Goal: Task Accomplishment & Management: Manage account settings

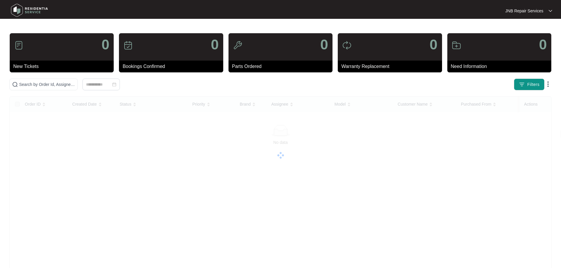
click at [37, 10] on img at bounding box center [29, 10] width 41 height 18
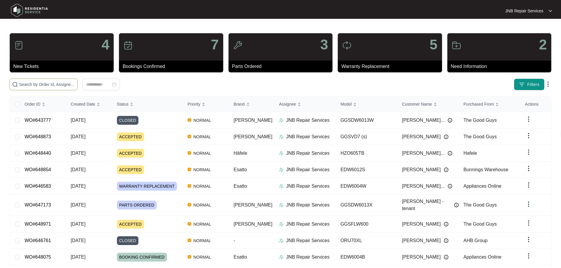
click at [75, 86] on input "text" at bounding box center [47, 84] width 56 height 6
paste input "646400"
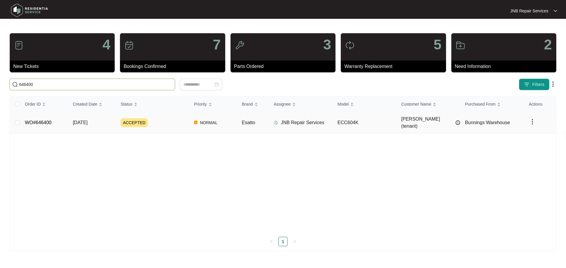
type input "646400"
click at [174, 125] on td "ACCEPTED" at bounding box center [152, 123] width 73 height 22
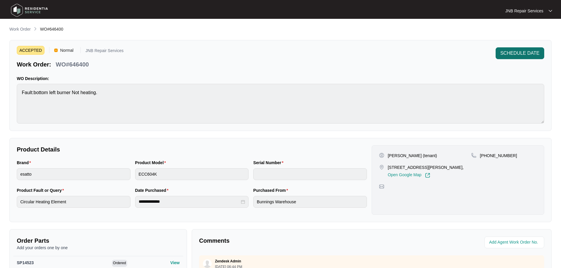
click at [501, 57] on span "SCHEDULE DATE" at bounding box center [520, 53] width 39 height 7
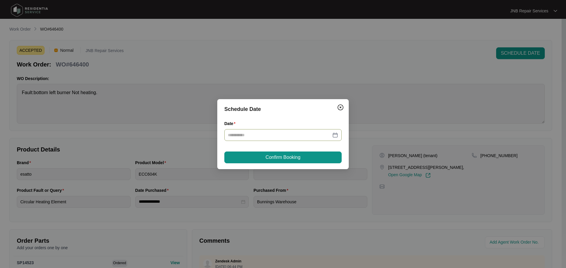
click at [334, 135] on div at bounding box center [283, 135] width 110 height 6
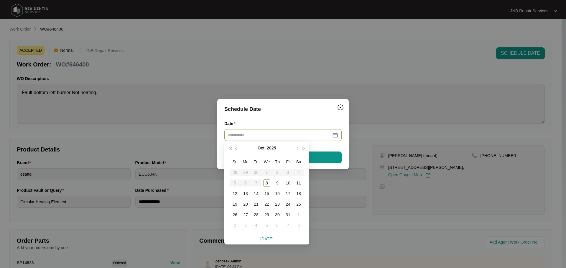
type input "**********"
click at [266, 185] on div "8" at bounding box center [266, 183] width 7 height 7
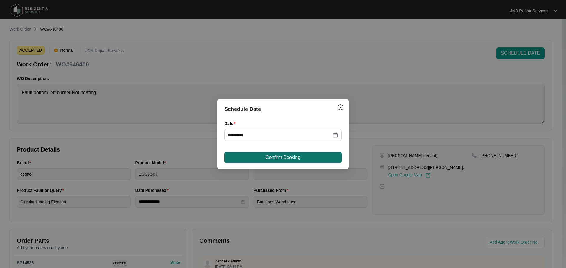
click at [281, 159] on span "Confirm Booking" at bounding box center [282, 157] width 35 height 7
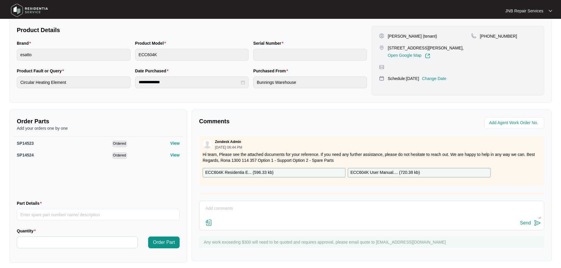
scroll to position [124, 0]
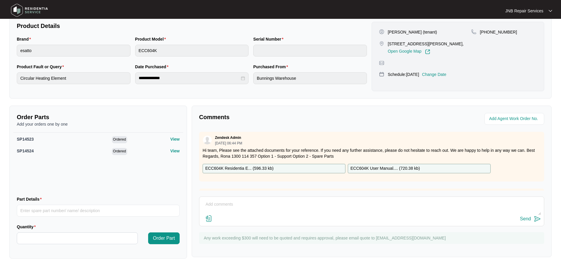
click at [291, 201] on textarea at bounding box center [371, 207] width 339 height 15
paste textarea "8/10 [PERSON_NAME] complaint left bottom hub not working checked and replaced t…"
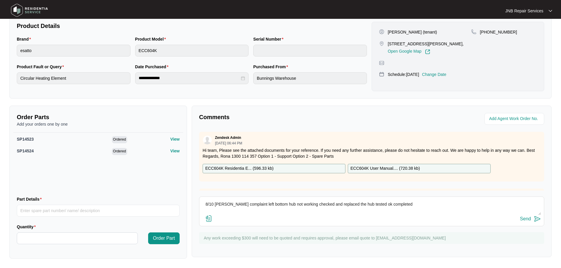
type textarea "8/10 [PERSON_NAME] complaint left bottom hub not working checked and replaced t…"
click at [541, 220] on img at bounding box center [537, 219] width 7 height 7
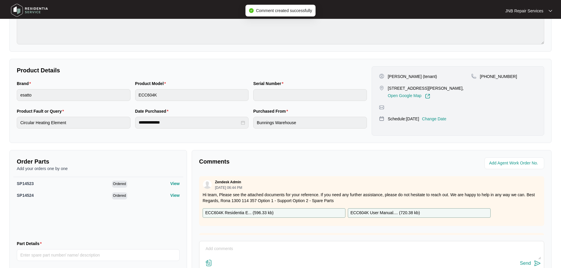
scroll to position [0, 0]
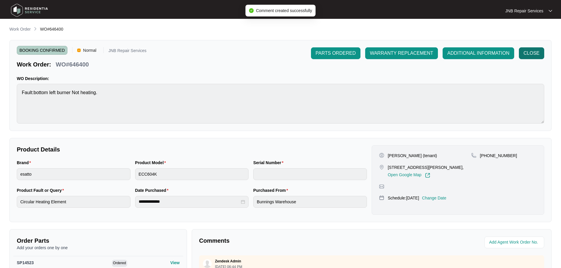
click at [527, 56] on span "CLOSE" at bounding box center [532, 53] width 16 height 7
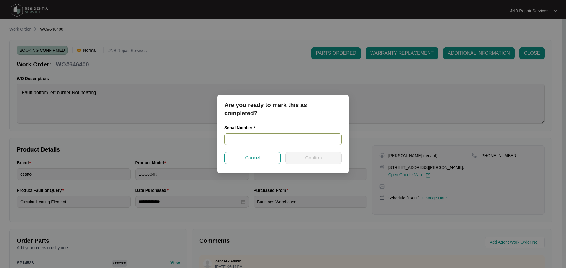
click at [305, 140] on input "text" at bounding box center [282, 139] width 117 height 12
paste input "20231000152"
type input "20231000152"
click at [315, 157] on span "Confirm" at bounding box center [313, 158] width 17 height 7
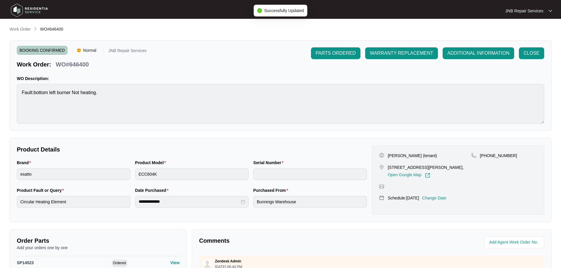
type input "20231000152"
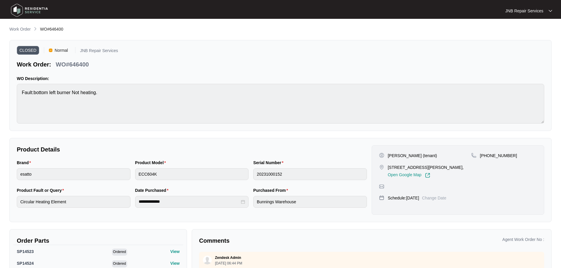
click at [29, 7] on img at bounding box center [29, 10] width 41 height 18
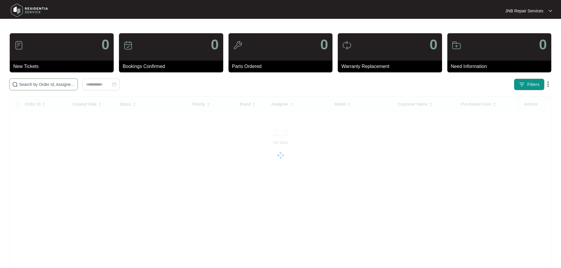
click at [75, 85] on input "text" at bounding box center [47, 84] width 56 height 6
paste input "648854"
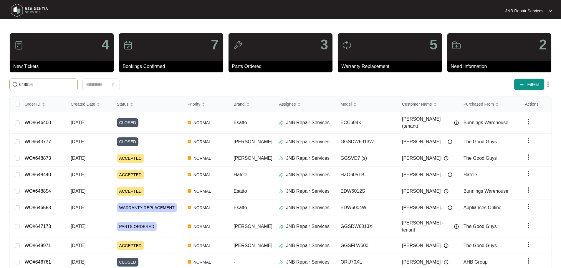
click at [73, 86] on input "648854" at bounding box center [47, 84] width 56 height 6
drag, startPoint x: 73, startPoint y: 86, endPoint x: 13, endPoint y: 87, distance: 60.1
click at [0, 83] on main "4 New Tickets 7 Bookings Confirmed 3 Parts Ordered 5 Warranty Replacement 2 Nee…" at bounding box center [280, 158] width 561 height 316
paste input "text"
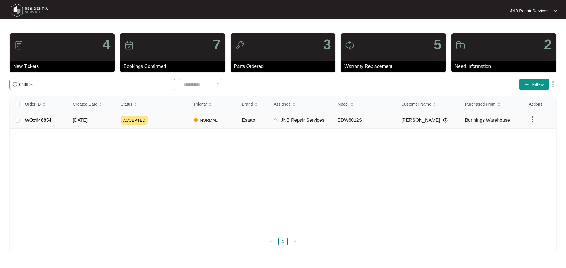
type input "648854"
click at [177, 122] on div "ACCEPTED" at bounding box center [155, 120] width 69 height 9
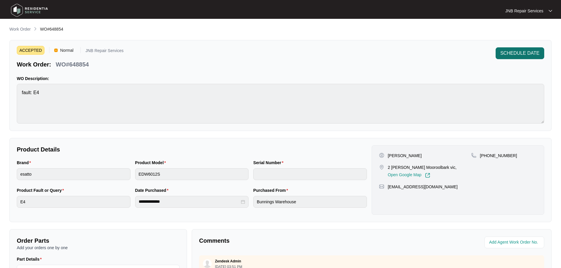
click at [509, 52] on span "SCHEDULE DATE" at bounding box center [520, 53] width 39 height 7
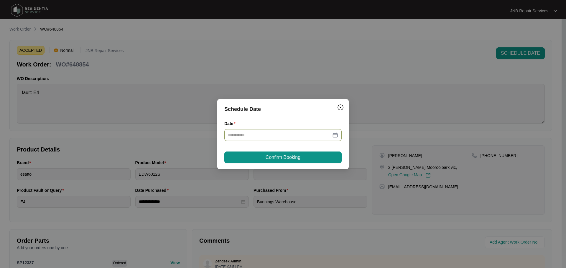
click at [335, 137] on div at bounding box center [283, 135] width 110 height 6
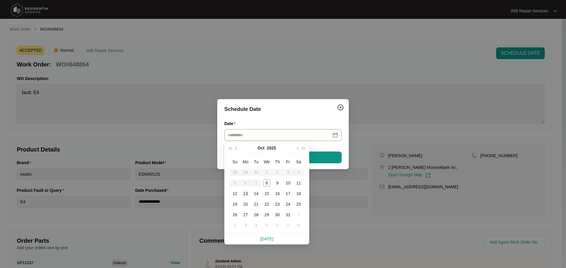
click at [244, 192] on div "13" at bounding box center [245, 193] width 7 height 7
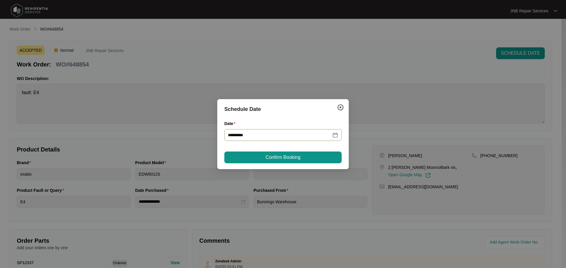
type input "**********"
click at [293, 158] on span "Confirm Booking" at bounding box center [282, 157] width 35 height 7
